Goal: Book appointment/travel/reservation

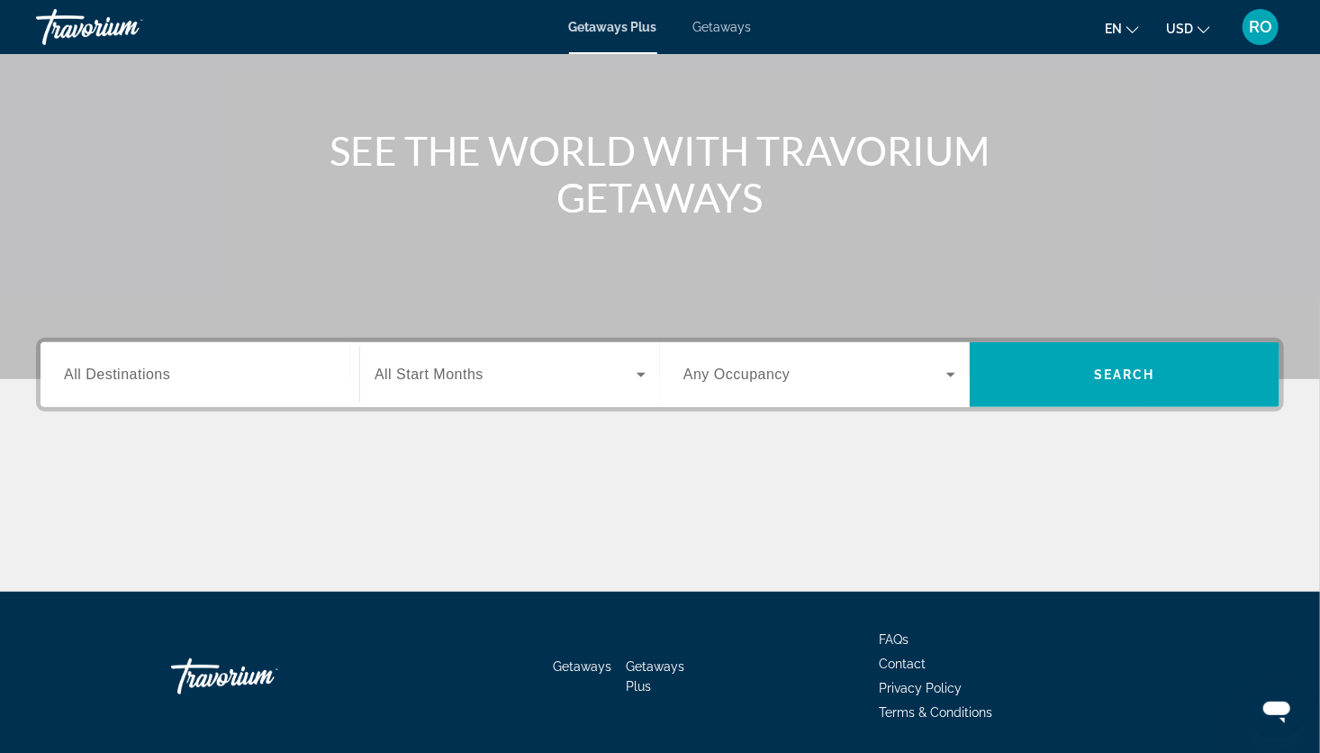
scroll to position [173, 0]
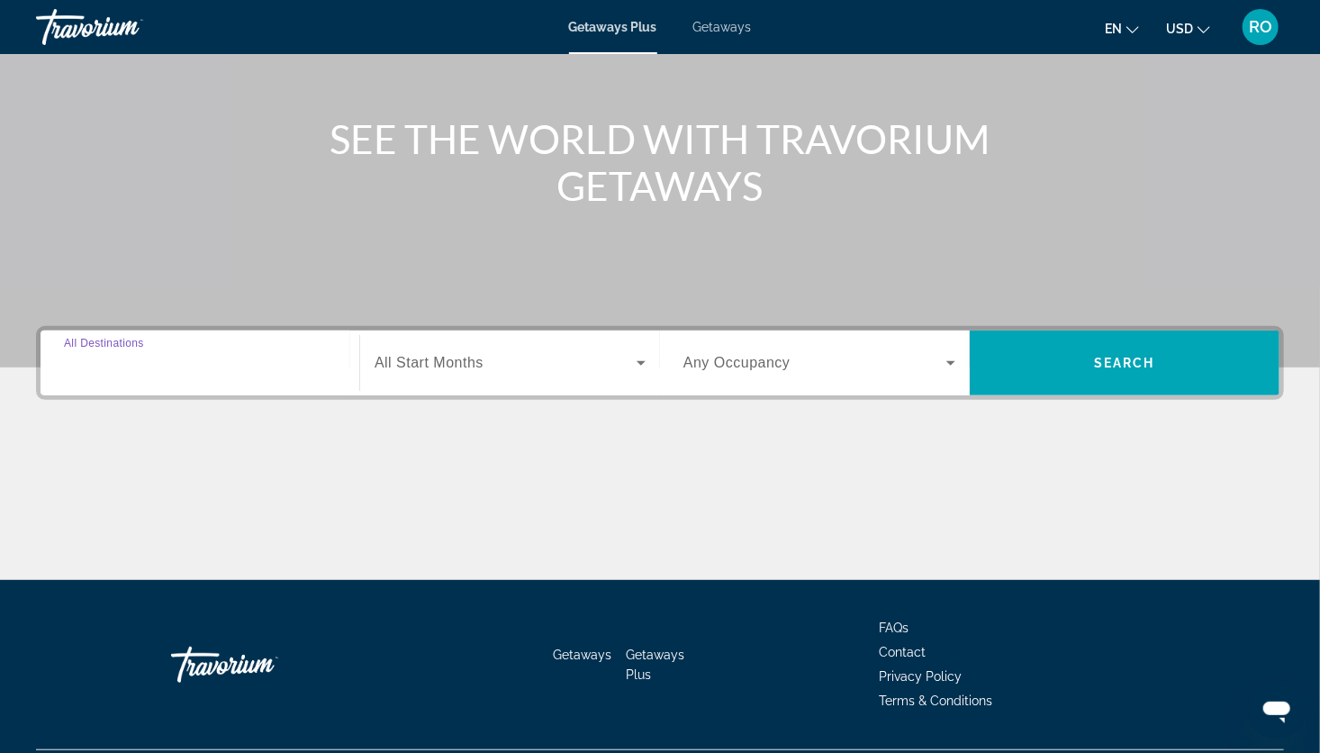
click at [251, 364] on input "Destination All Destinations" at bounding box center [200, 364] width 272 height 22
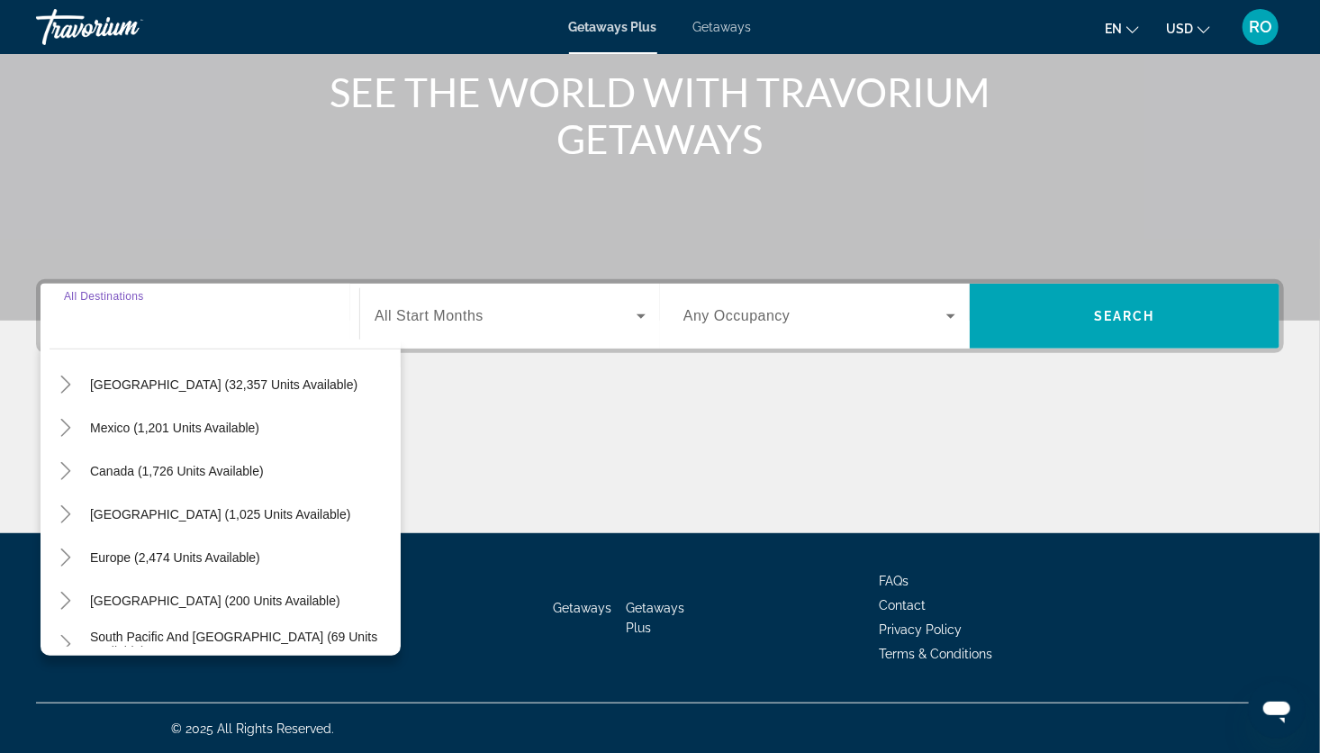
scroll to position [76, 0]
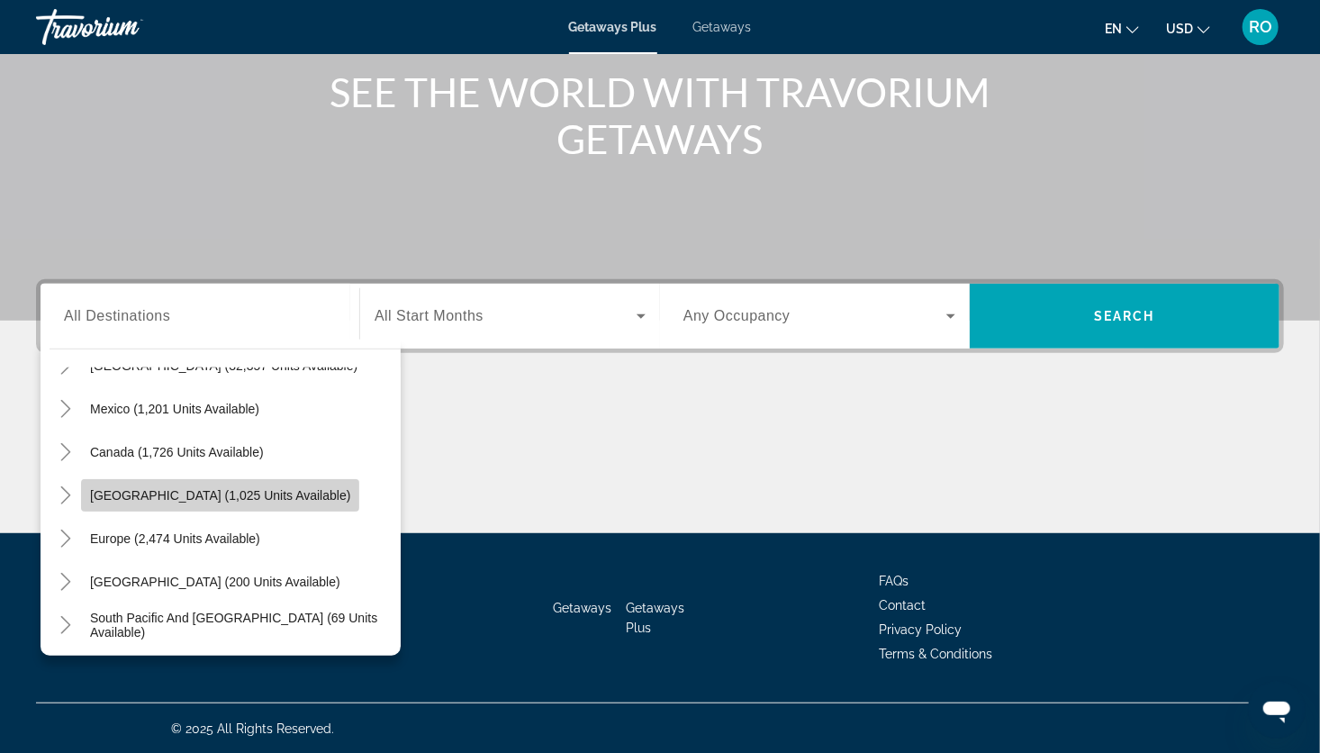
click at [246, 497] on span "[GEOGRAPHIC_DATA] (1,025 units available)" at bounding box center [220, 495] width 260 height 14
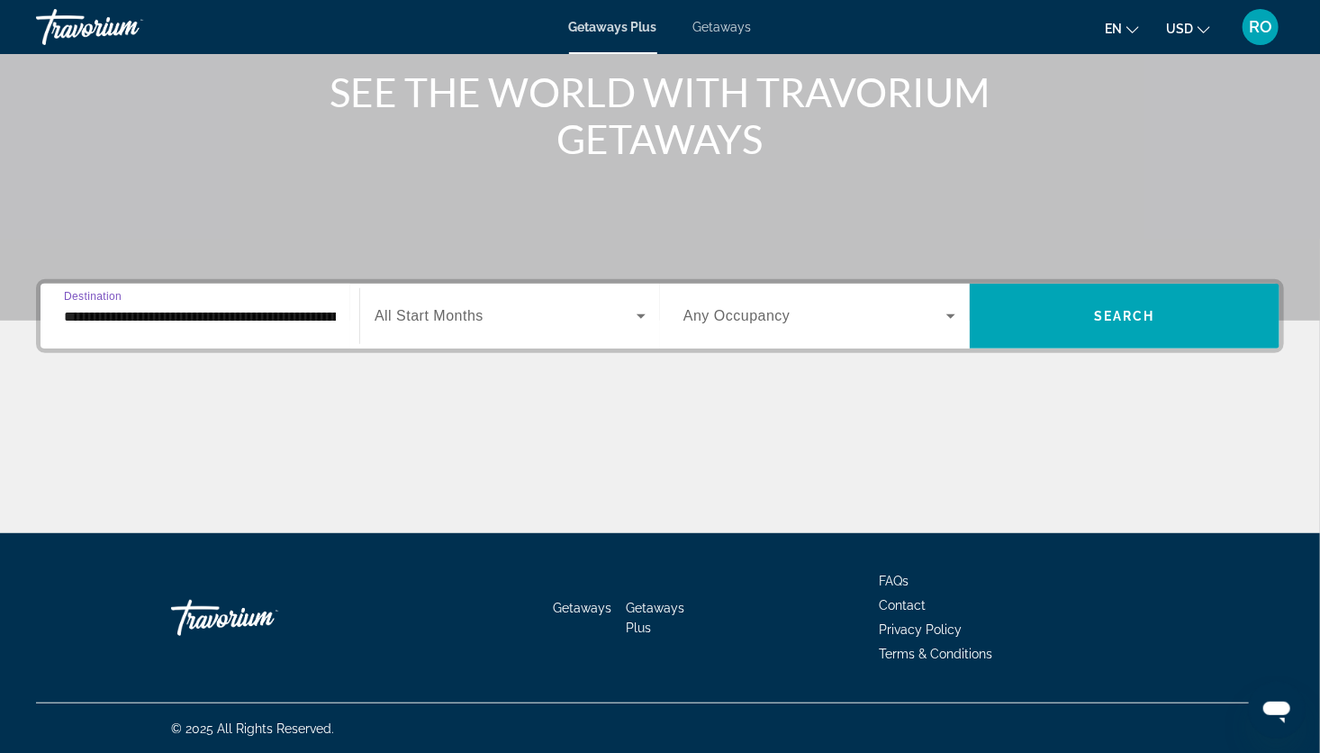
click at [187, 310] on input "**********" at bounding box center [200, 317] width 272 height 22
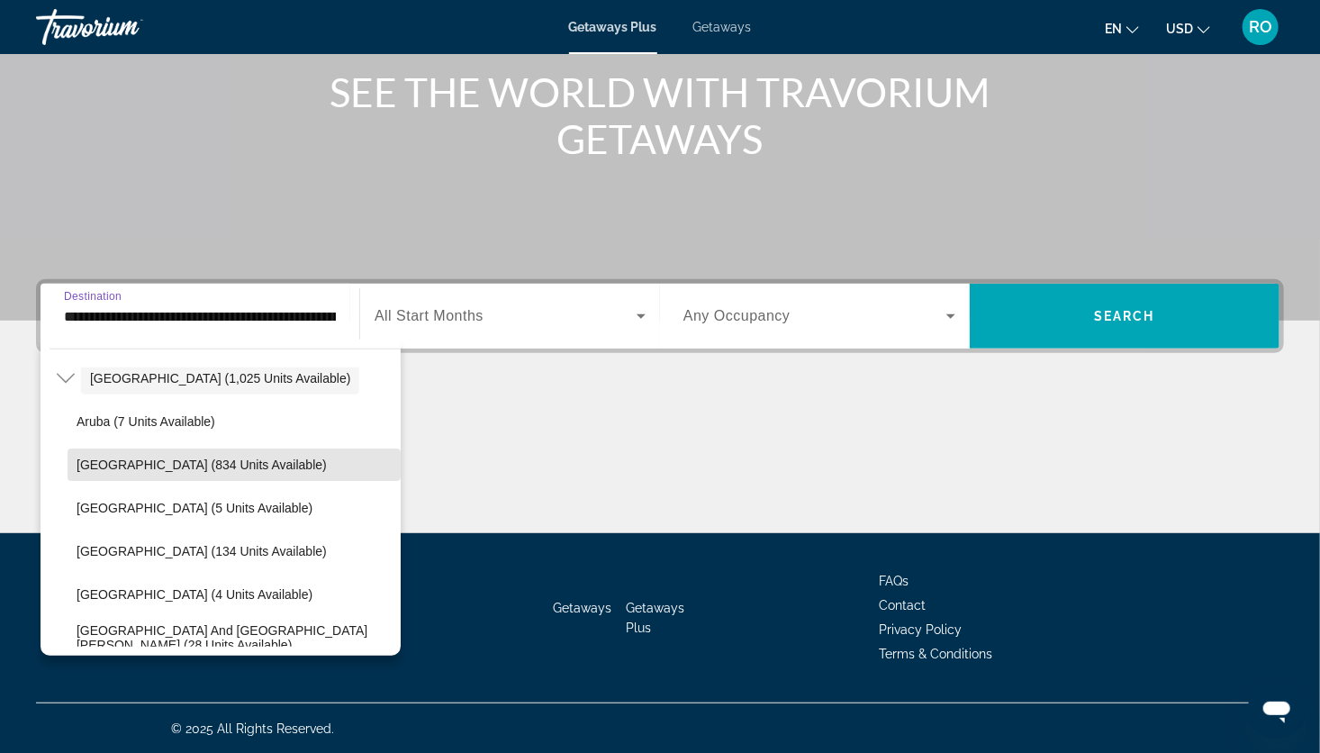
scroll to position [207, 0]
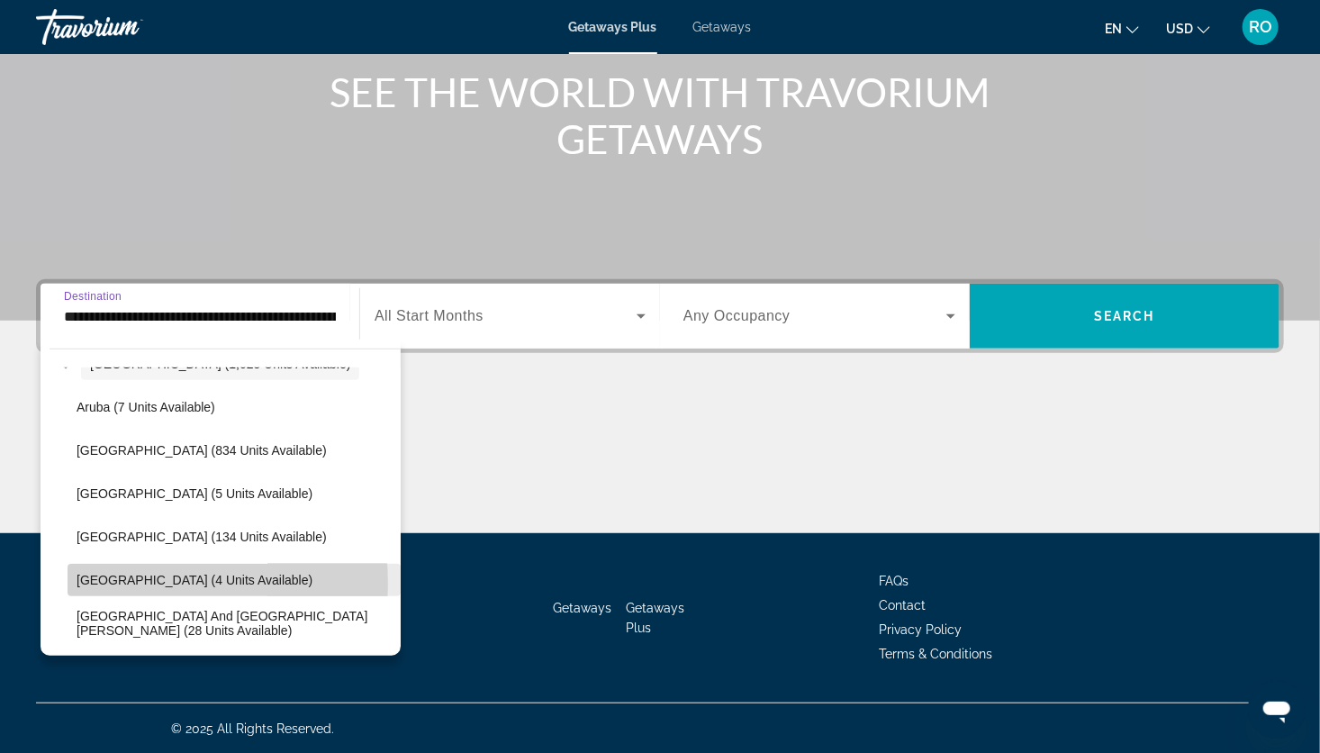
click at [97, 582] on span "[GEOGRAPHIC_DATA] (4 units available)" at bounding box center [195, 580] width 236 height 14
type input "**********"
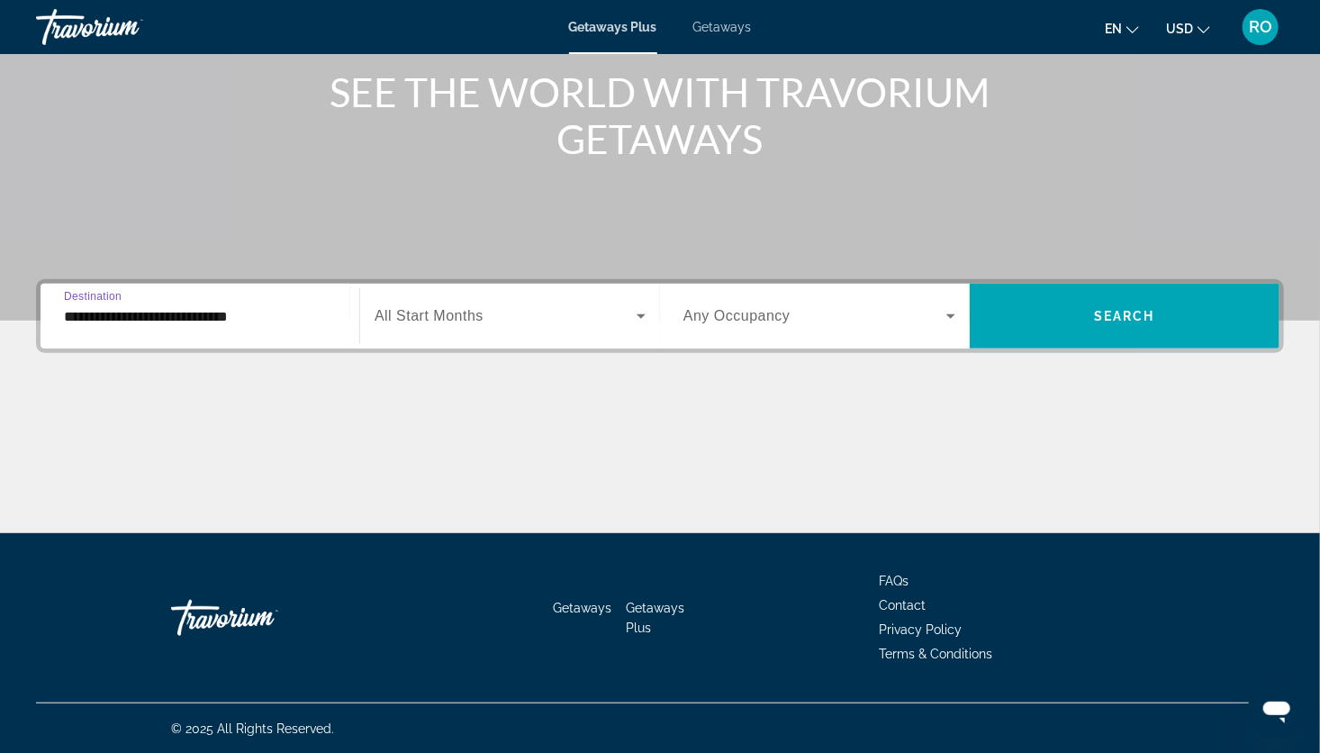
click at [596, 313] on span "Search widget" at bounding box center [505, 316] width 262 height 22
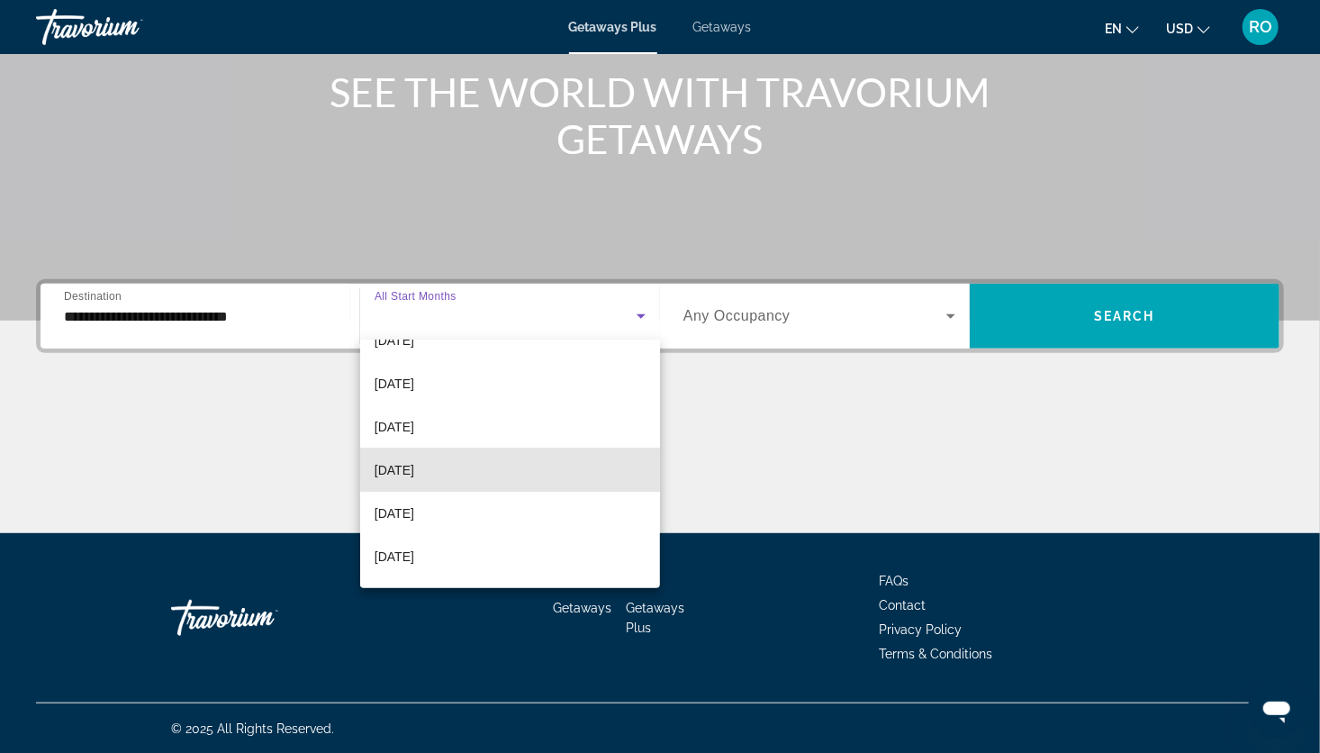
scroll to position [317, 0]
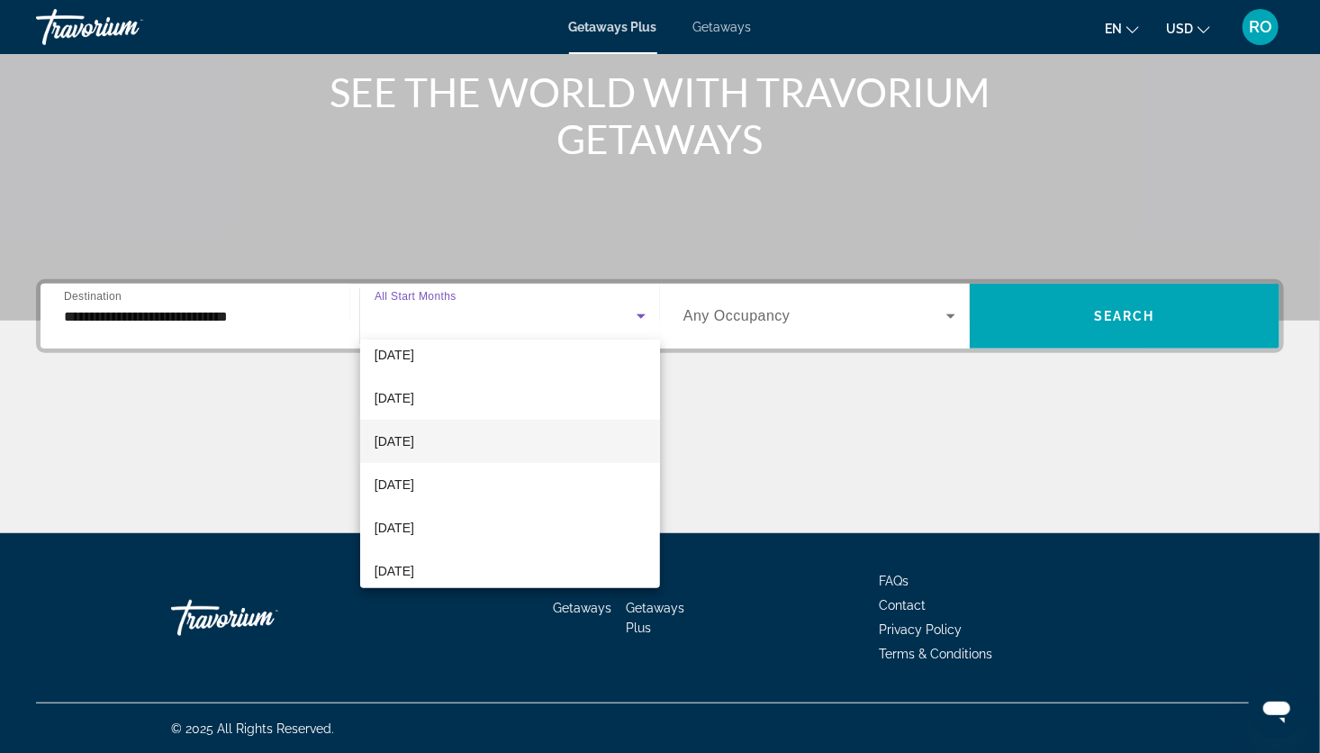
click at [504, 445] on mat-option "[DATE]" at bounding box center [510, 441] width 300 height 43
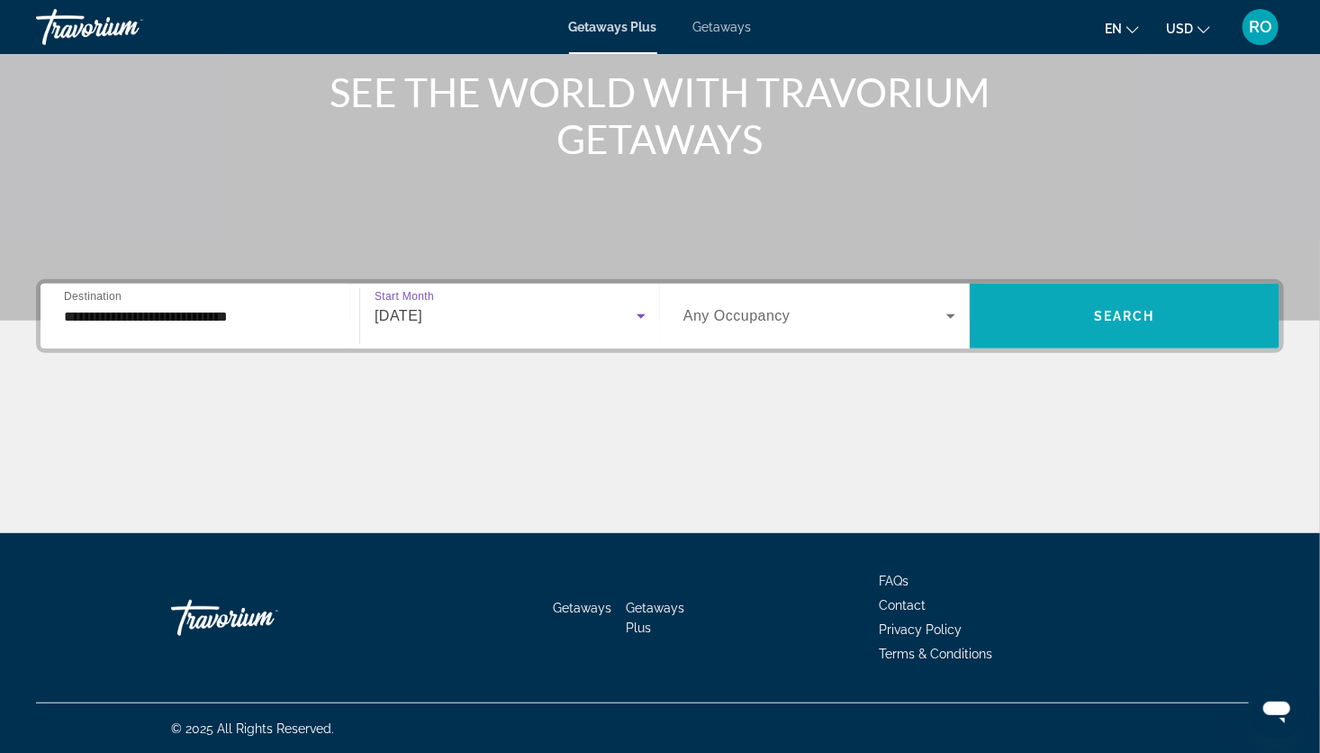
click at [1107, 309] on span "Search" at bounding box center [1124, 316] width 61 height 14
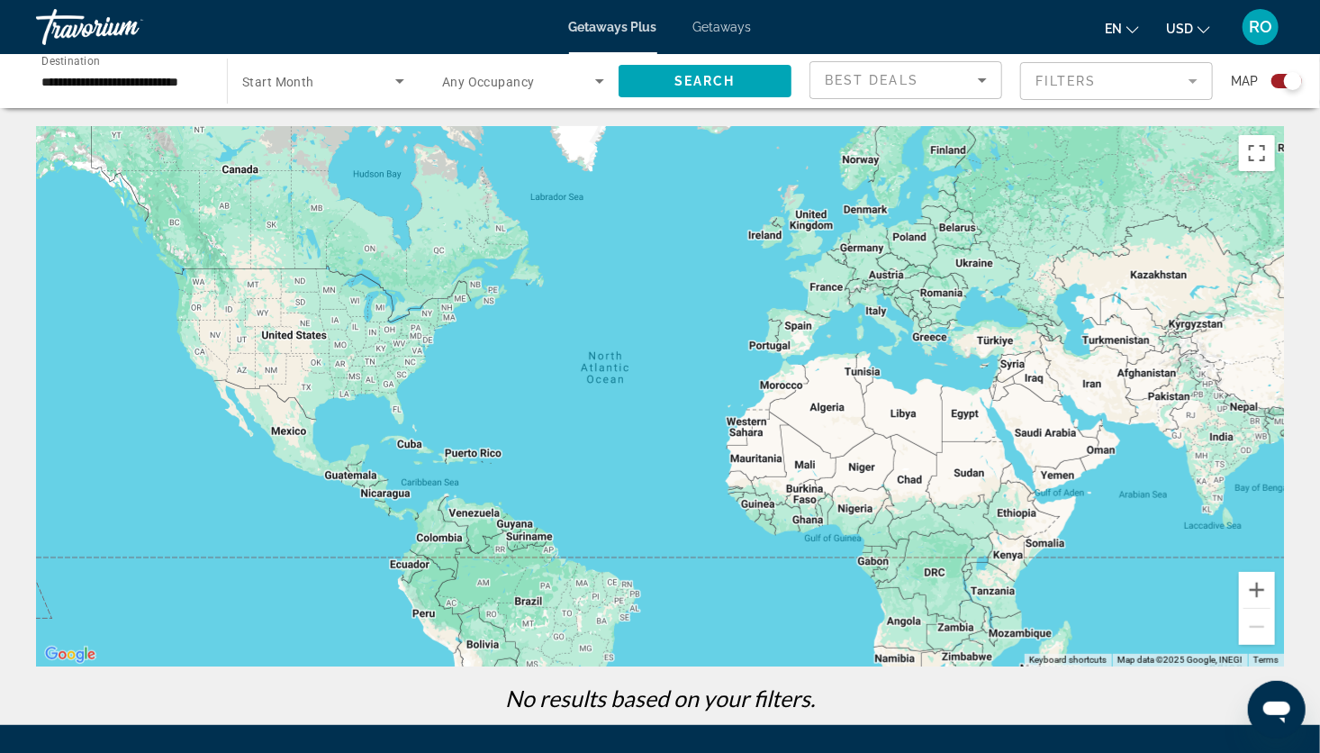
click at [396, 76] on icon "Search widget" at bounding box center [400, 81] width 22 height 22
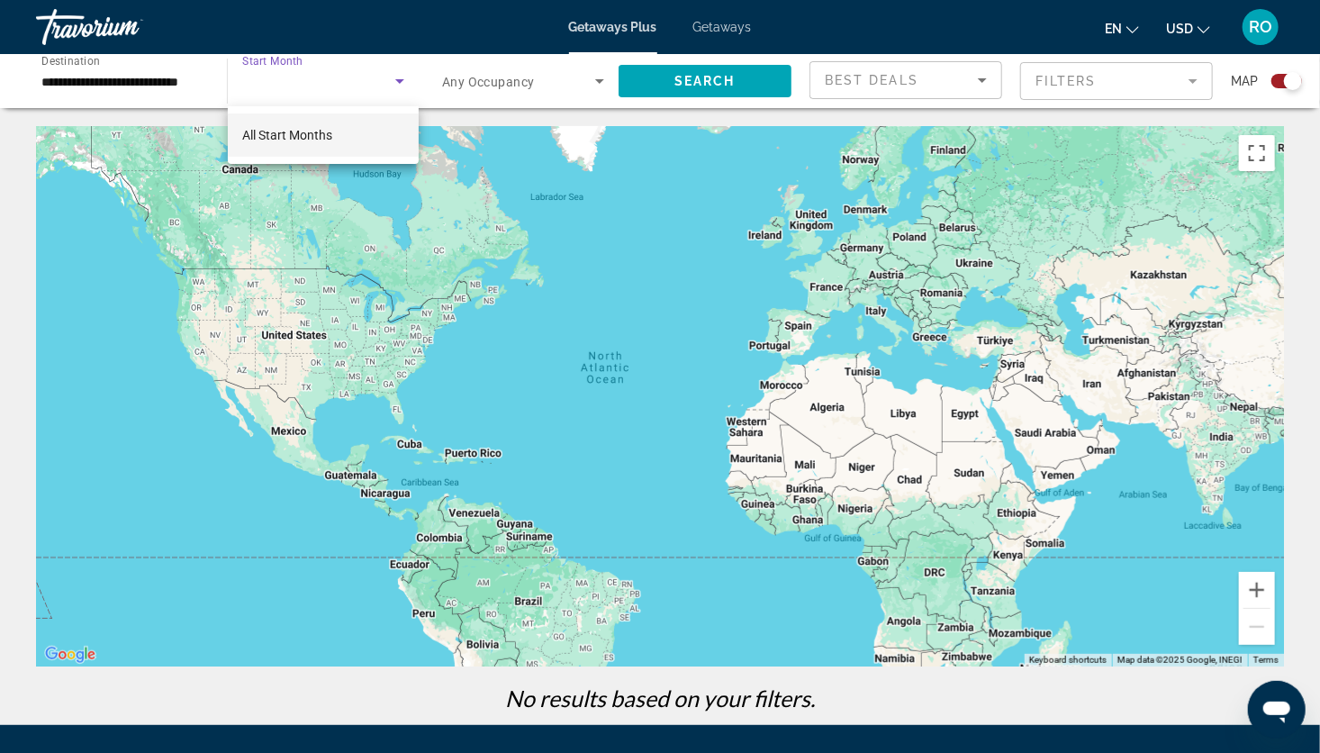
click at [392, 132] on mat-option "All Start Months" at bounding box center [323, 134] width 191 height 43
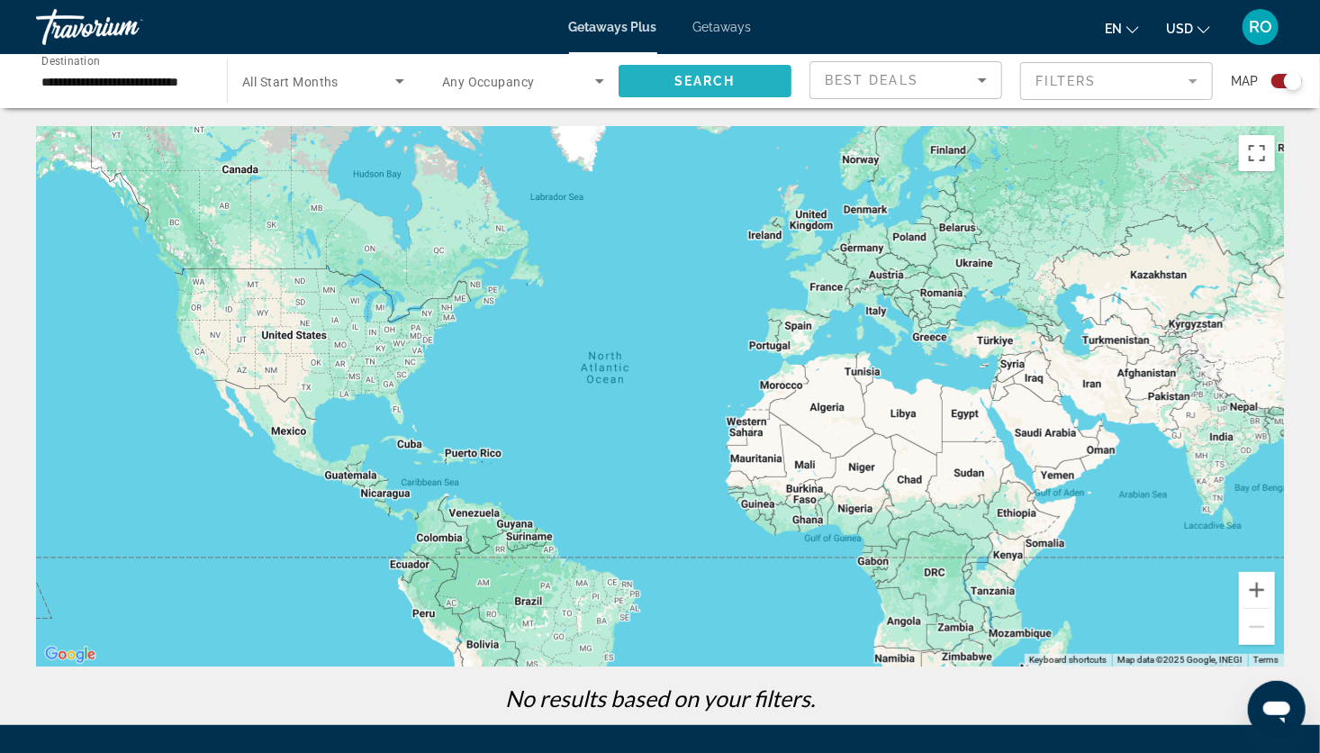
click at [685, 79] on span "Search" at bounding box center [704, 81] width 61 height 14
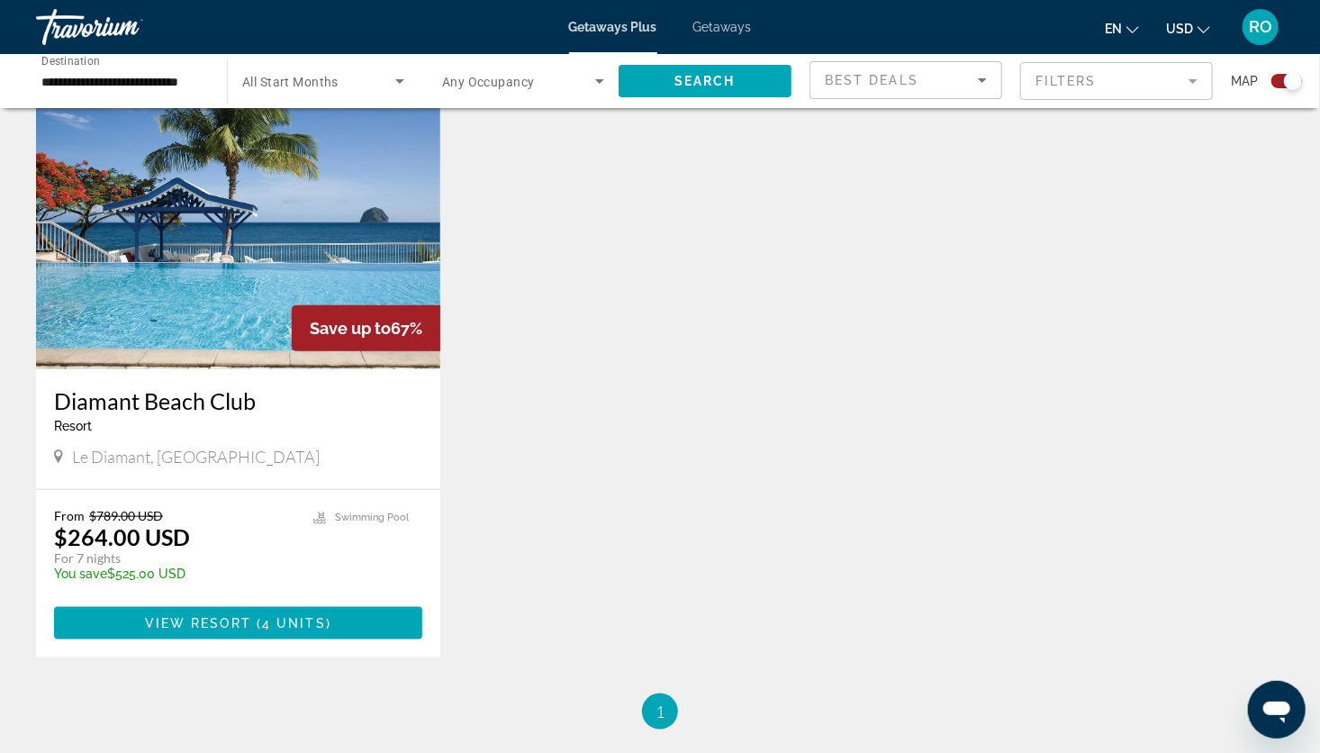
scroll to position [651, 0]
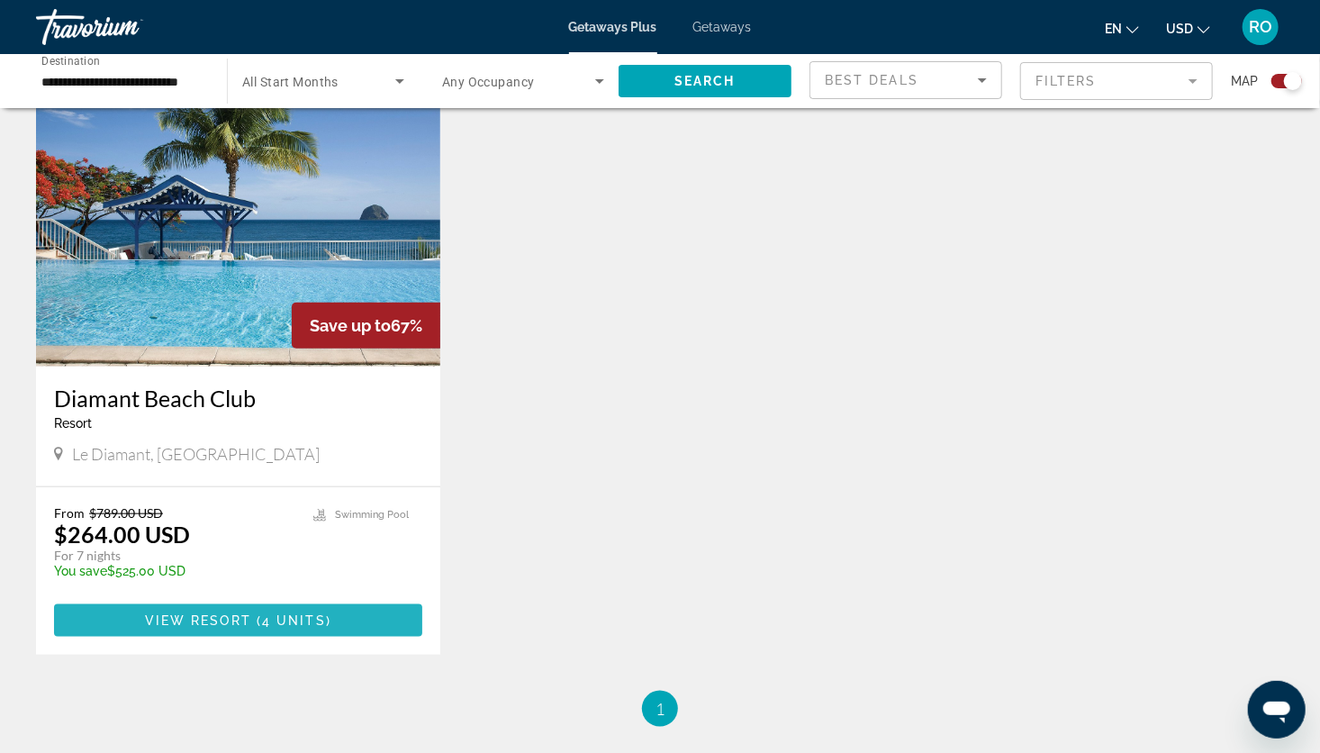
click at [320, 627] on span "Main content" at bounding box center [238, 620] width 368 height 43
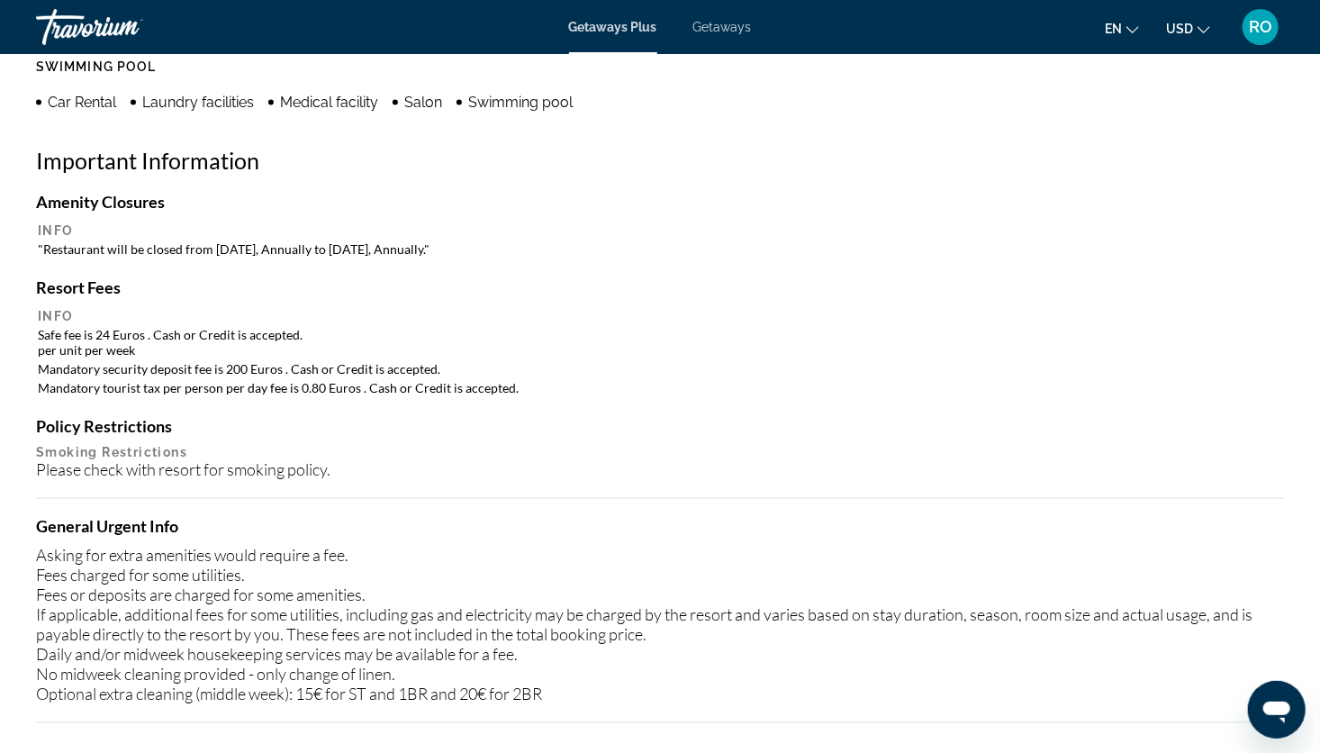
scroll to position [1549, 0]
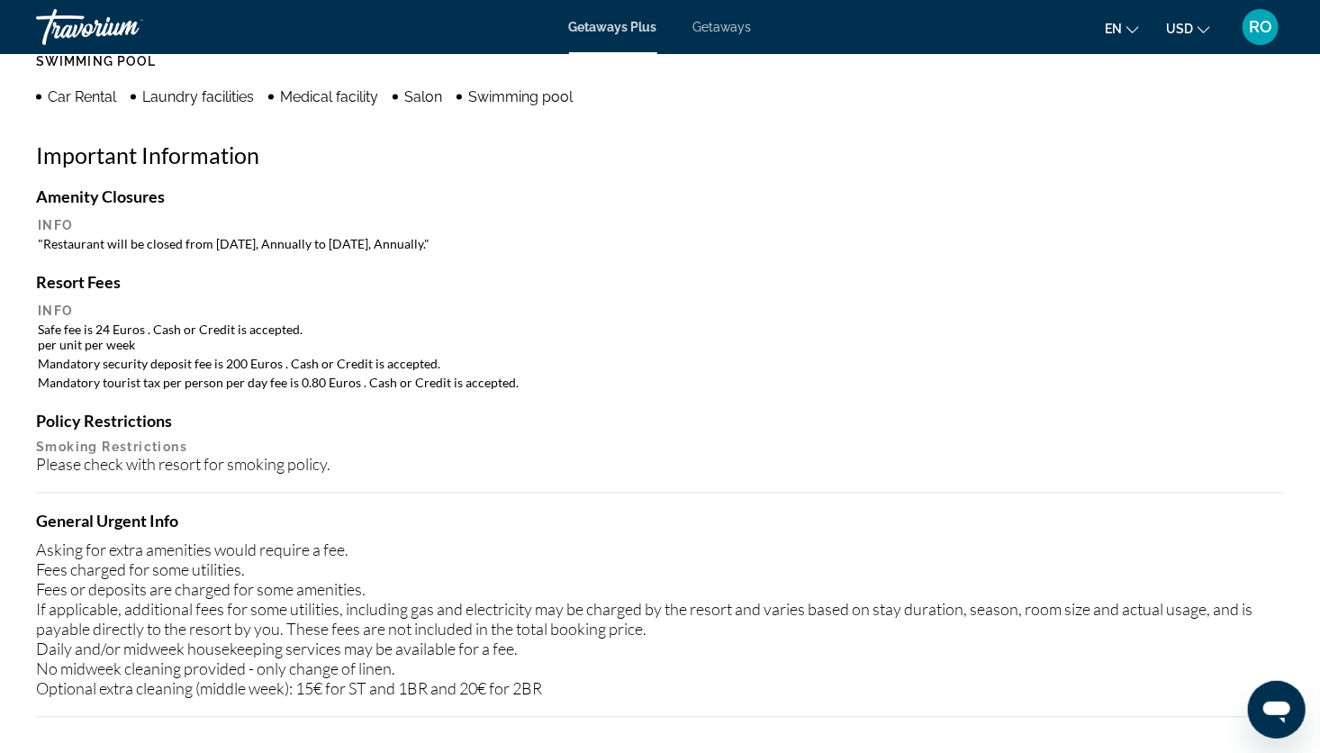
click at [867, 470] on div "Please check with resort for smoking policy." at bounding box center [660, 465] width 1248 height 20
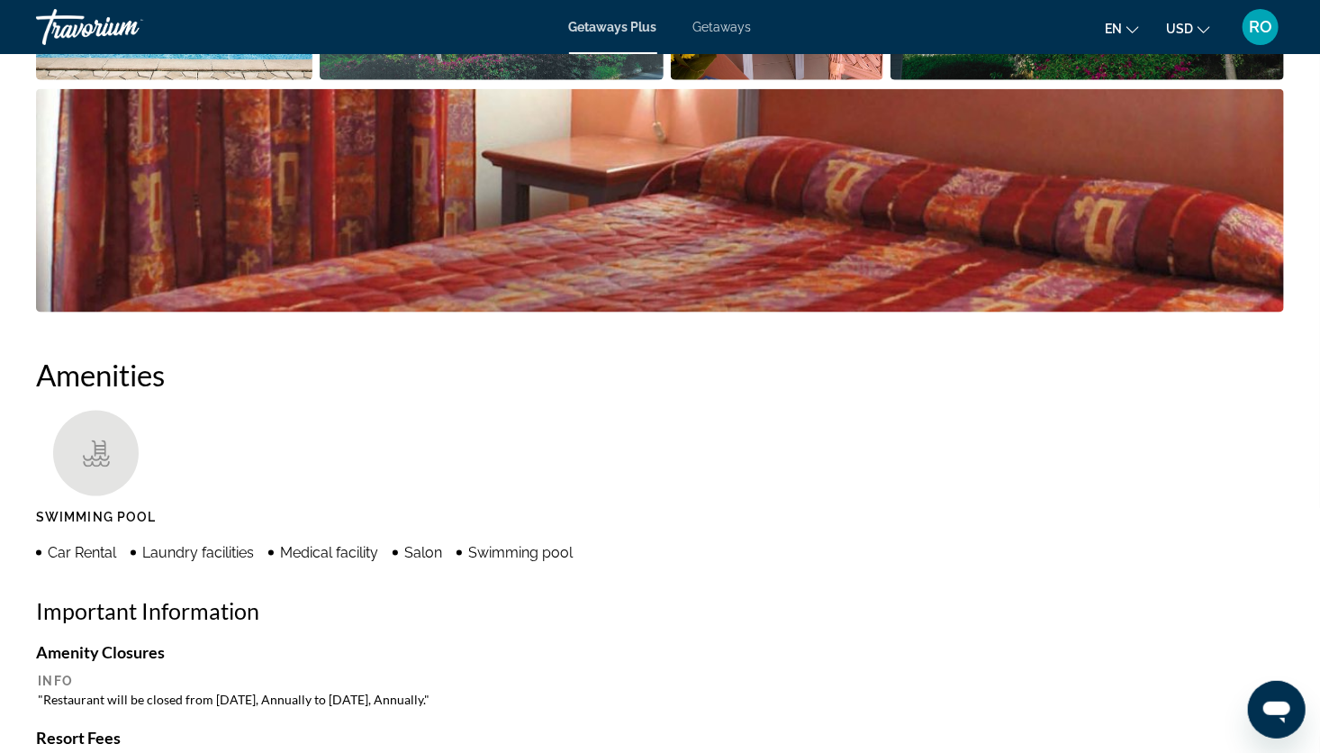
scroll to position [1074, 0]
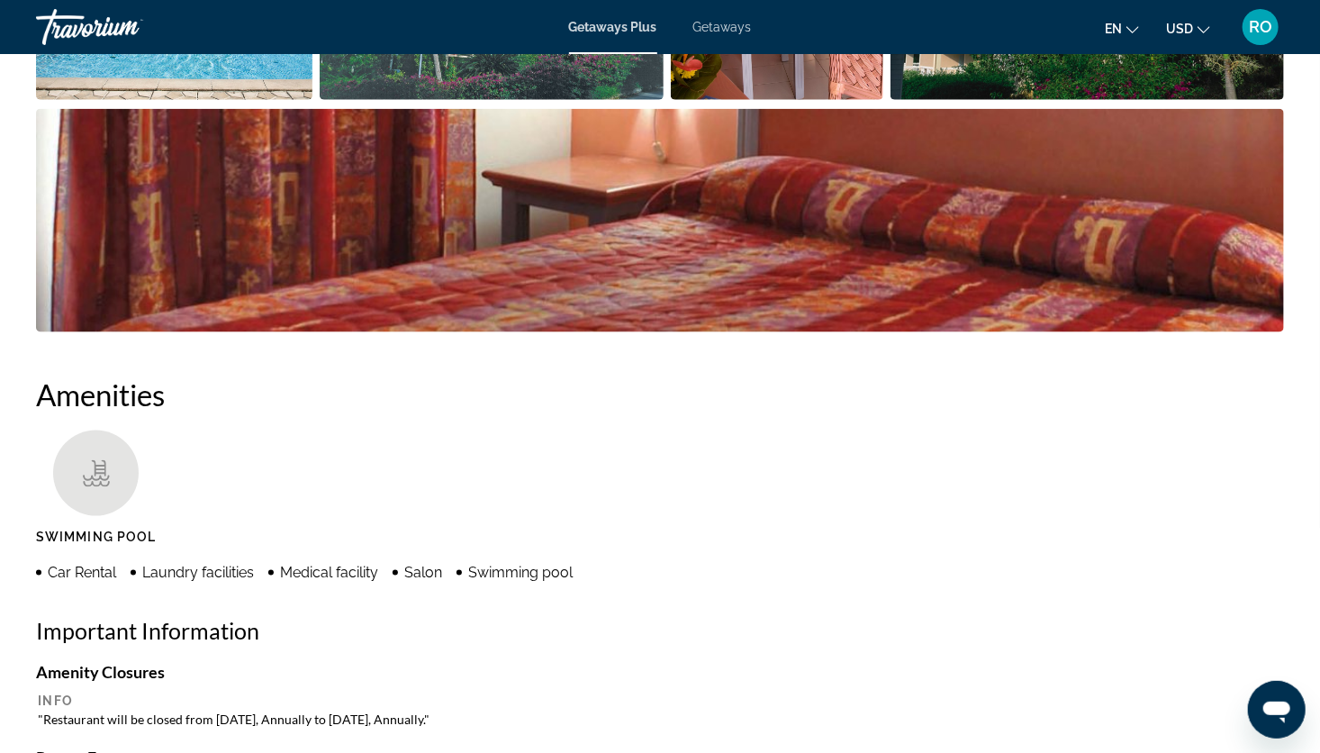
click at [720, 23] on span "Getaways" at bounding box center [722, 27] width 59 height 14
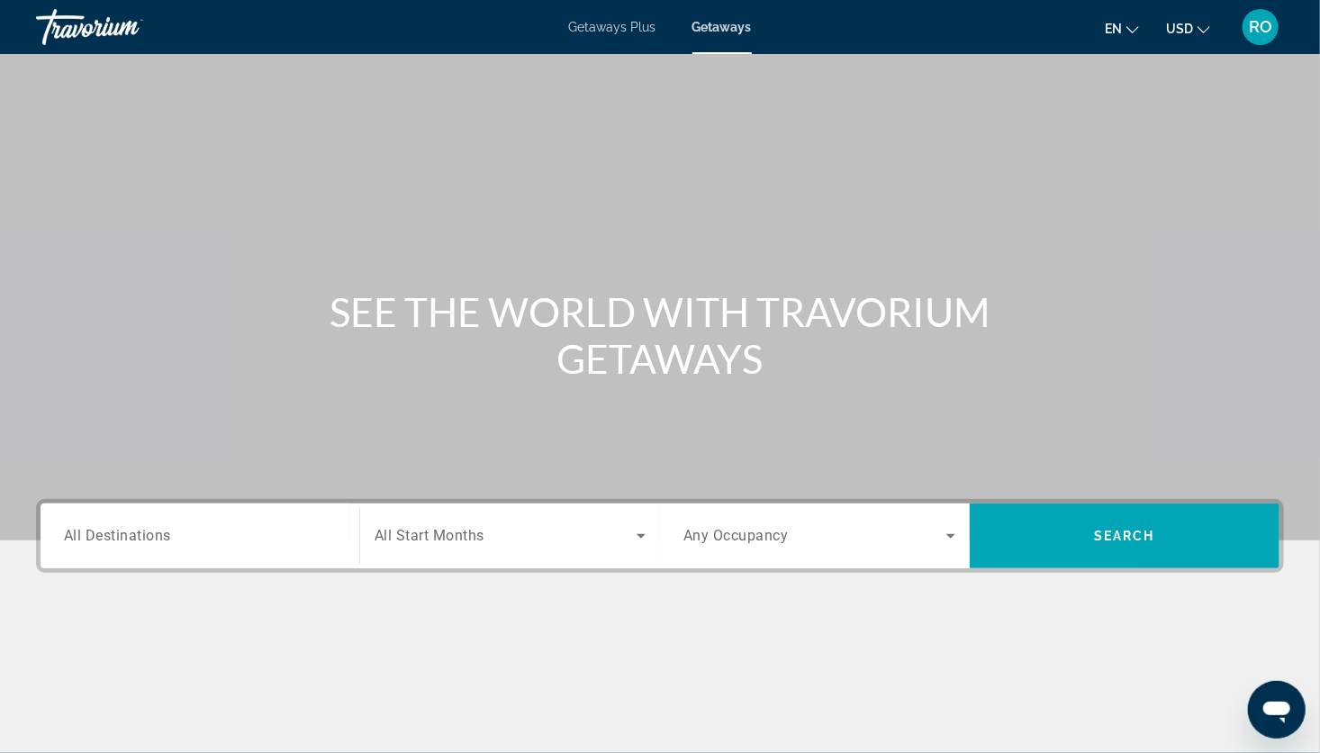
click at [243, 540] on input "Destination All Destinations" at bounding box center [200, 537] width 272 height 22
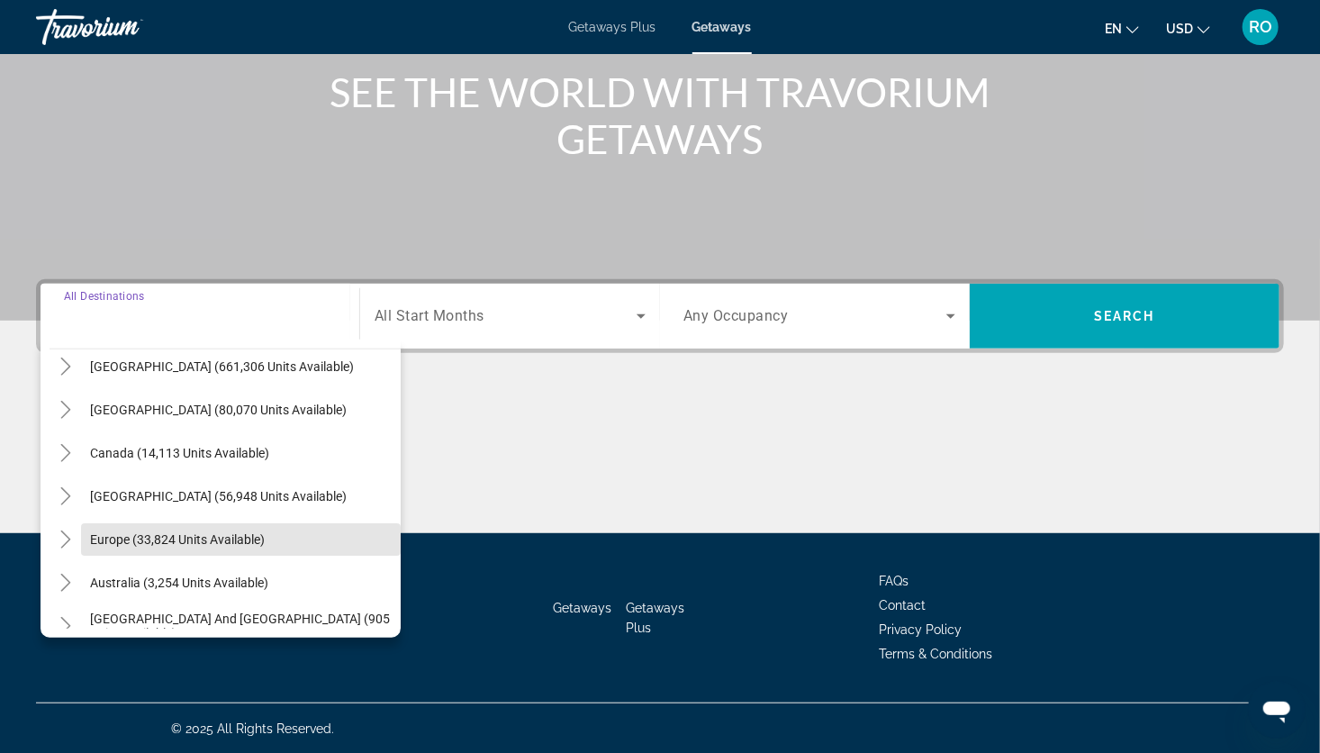
scroll to position [58, 0]
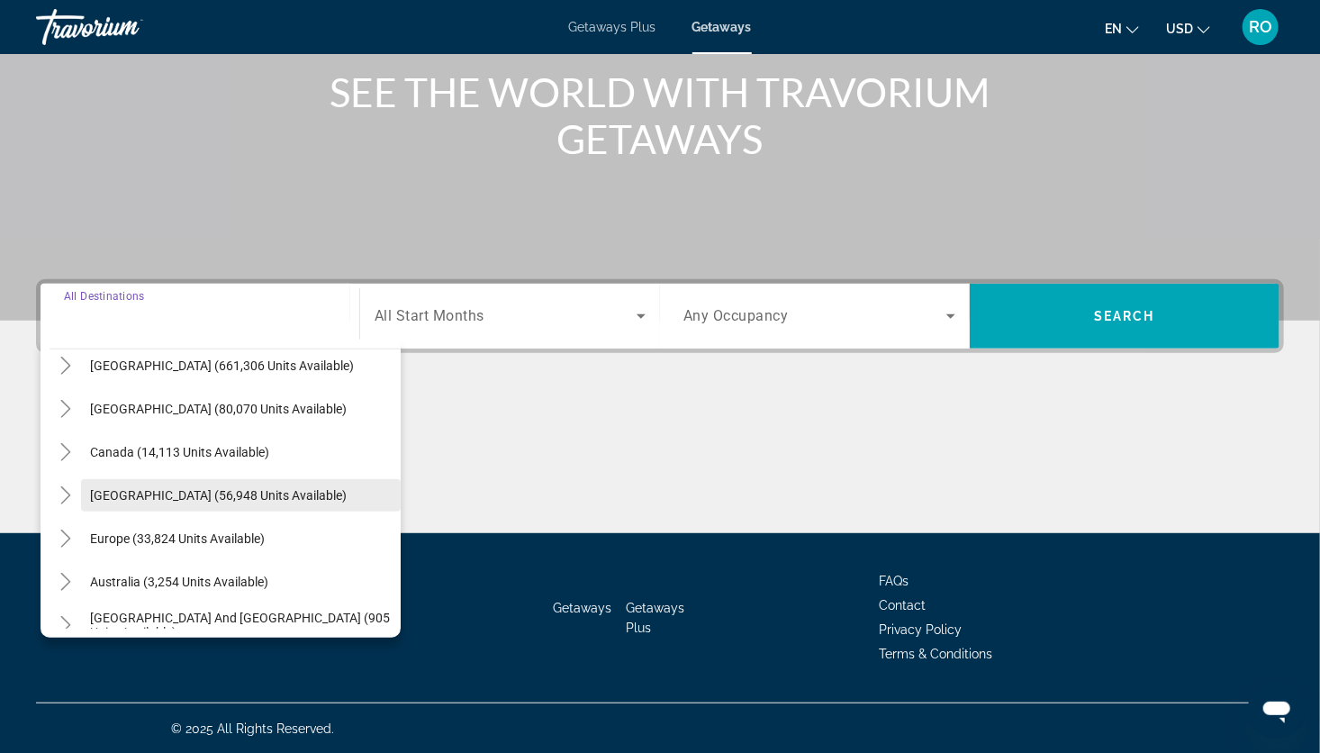
click at [288, 501] on span "[GEOGRAPHIC_DATA] (56,948 units available)" at bounding box center [218, 495] width 257 height 14
type input "**********"
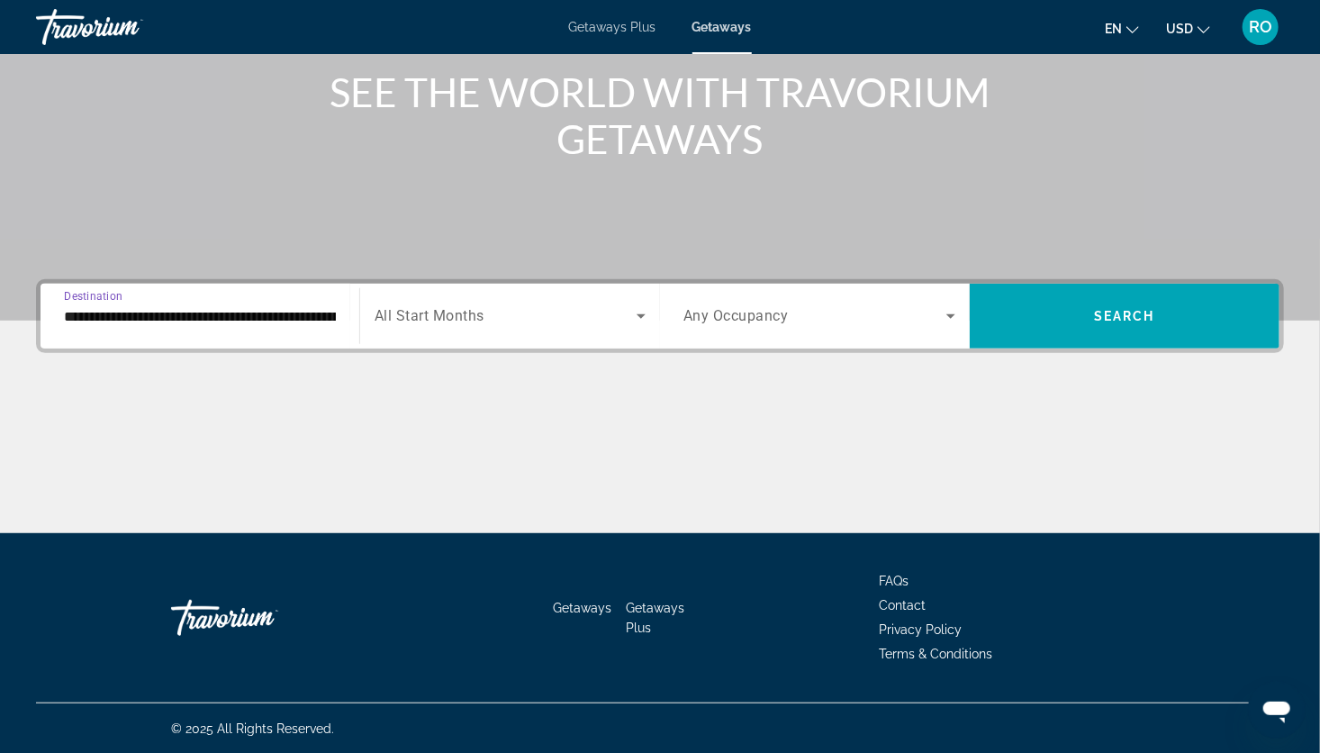
click at [562, 317] on span "Search widget" at bounding box center [505, 316] width 262 height 22
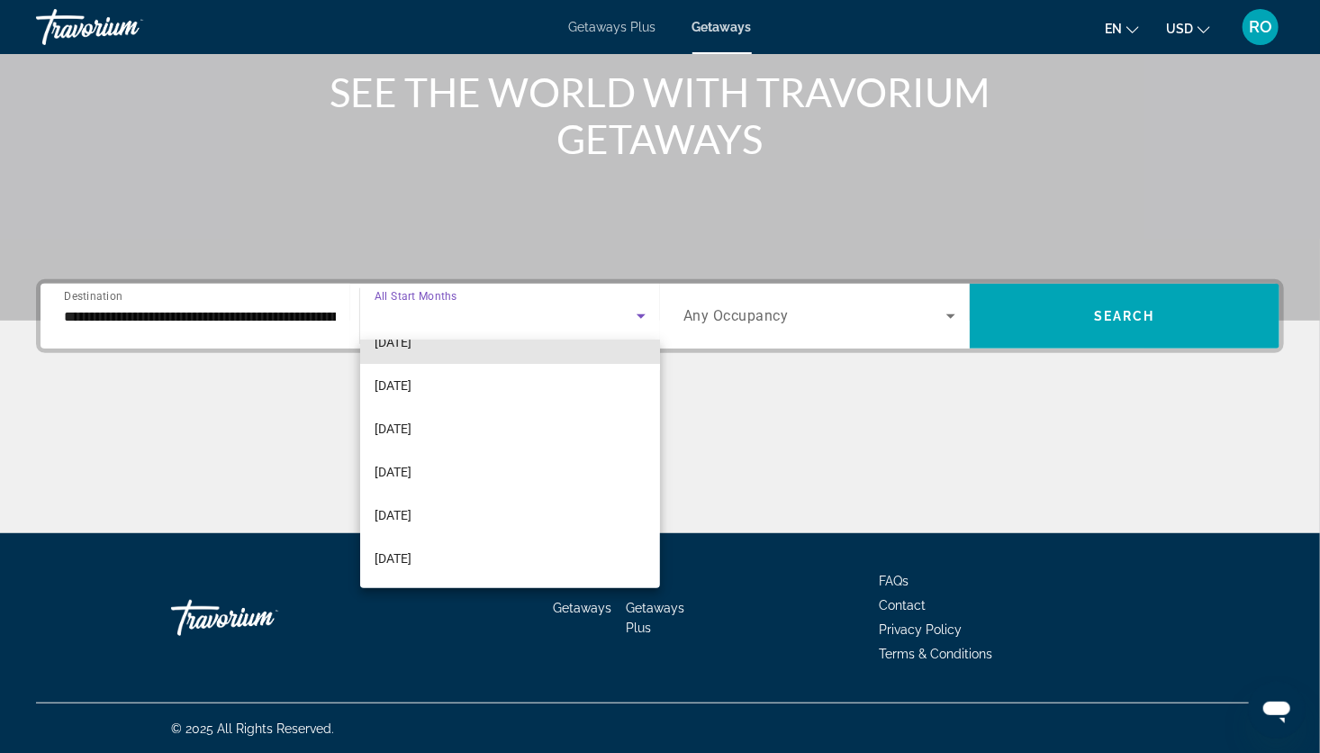
scroll to position [203, 0]
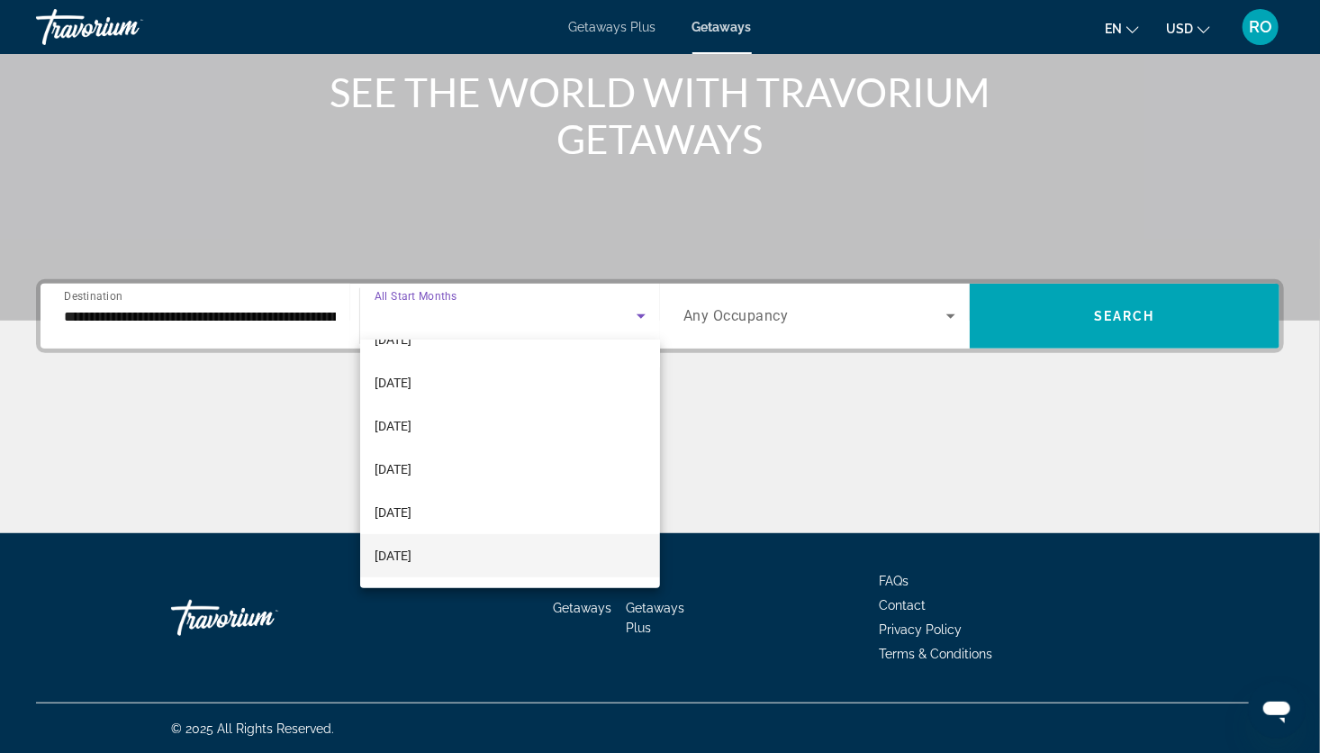
click at [479, 556] on mat-option "[DATE]" at bounding box center [510, 555] width 300 height 43
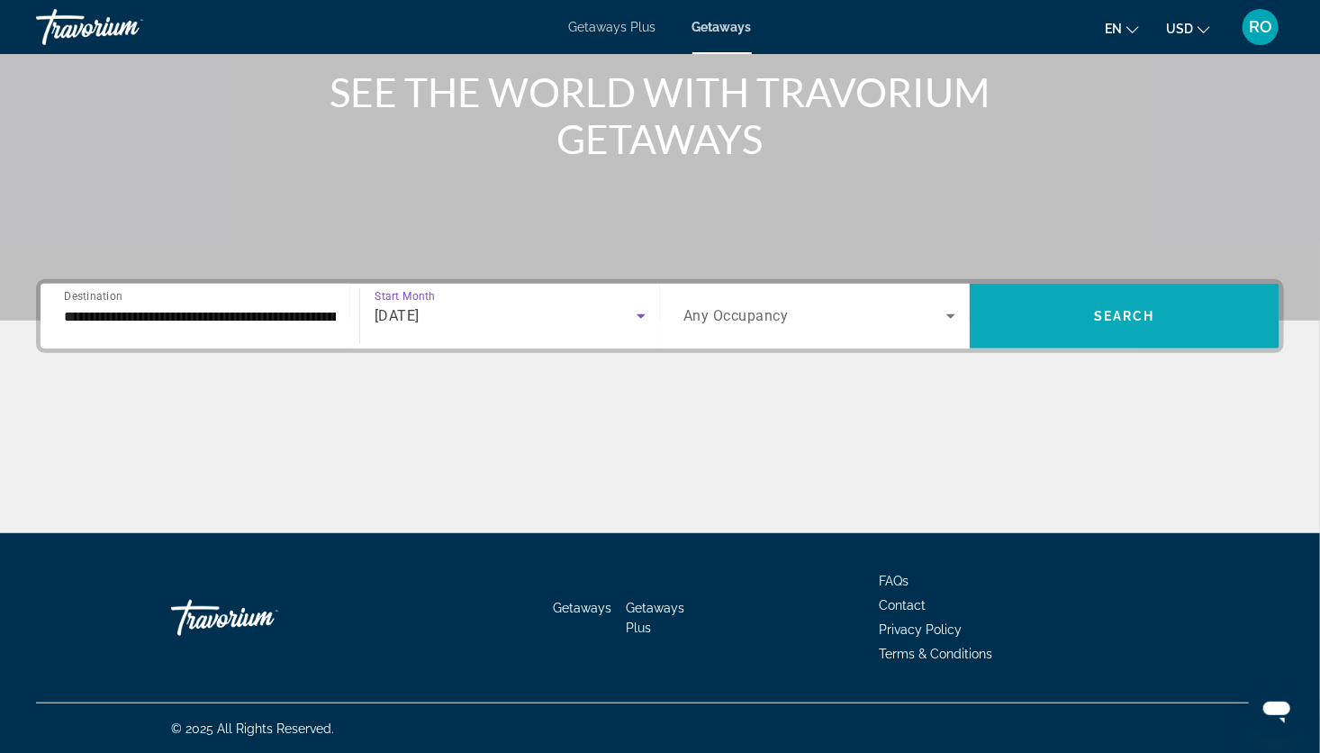
click at [1078, 306] on span "Search widget" at bounding box center [1125, 315] width 310 height 43
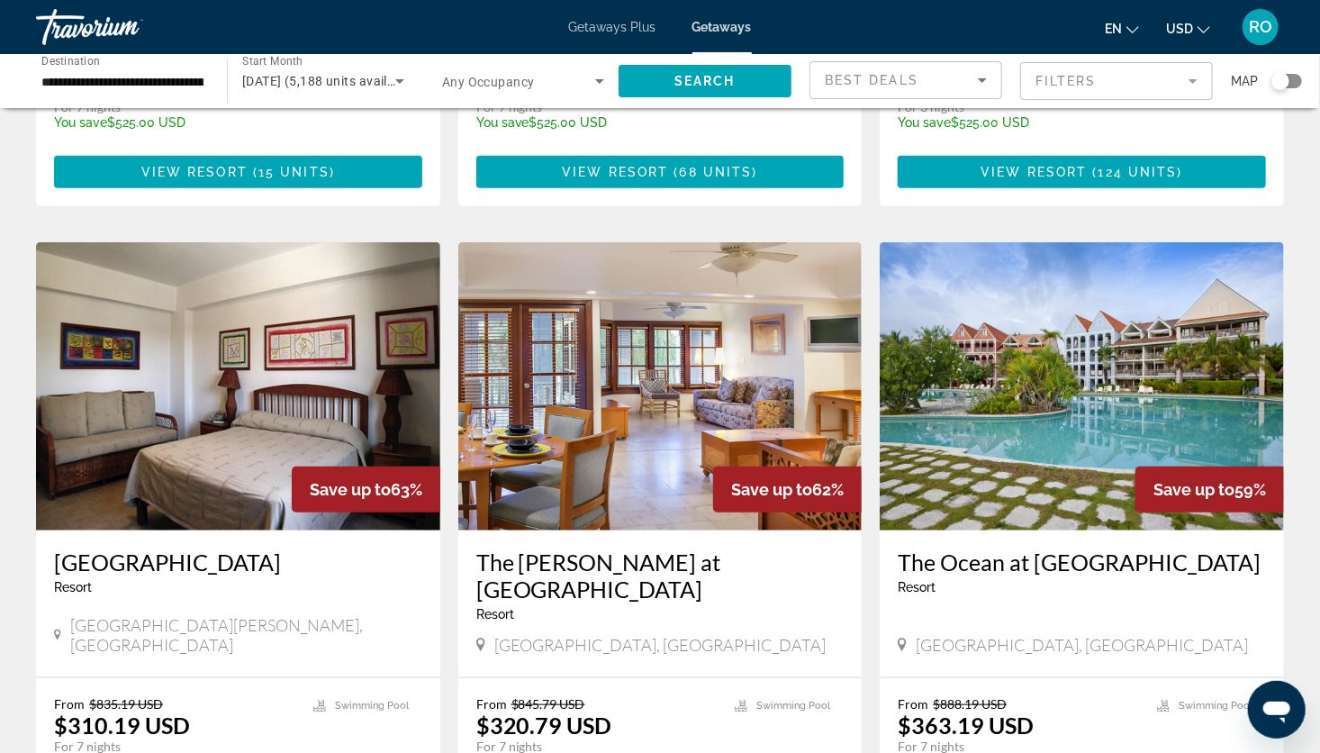
scroll to position [584, 0]
